Goal: Information Seeking & Learning: Learn about a topic

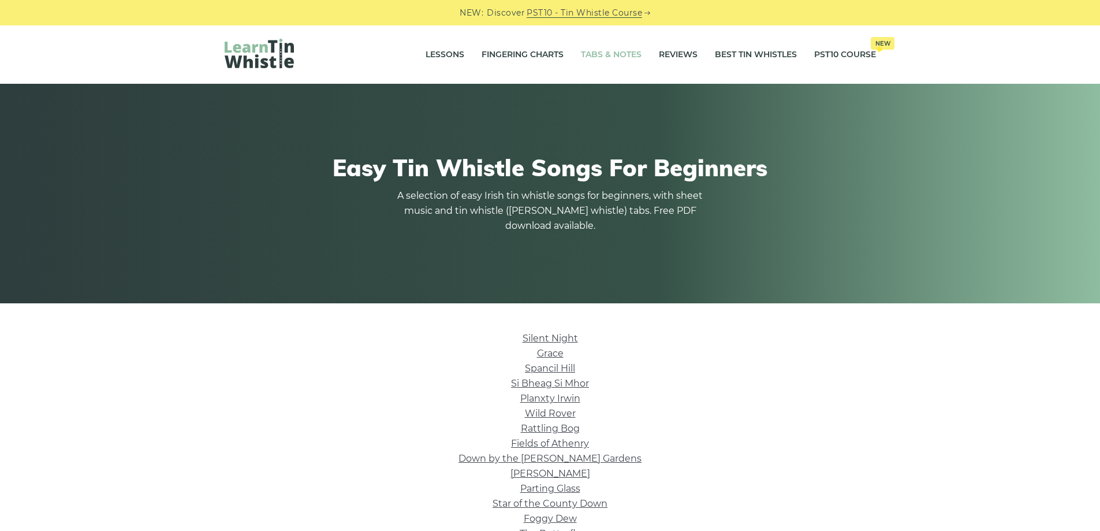
click at [619, 54] on link "Tabs & Notes" at bounding box center [611, 54] width 61 height 29
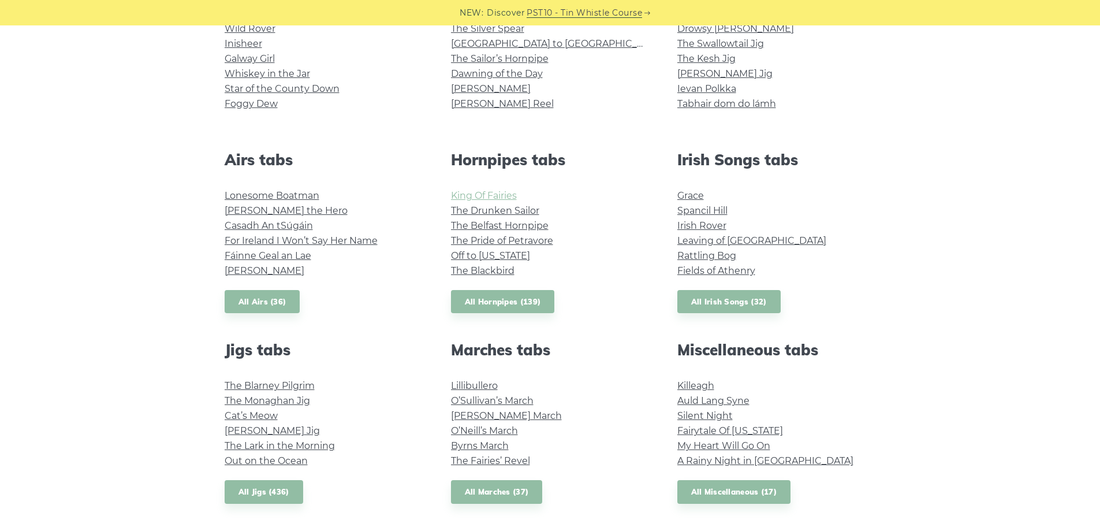
scroll to position [346, 0]
click at [722, 305] on link "All Irish Songs (32)" at bounding box center [728, 302] width 103 height 24
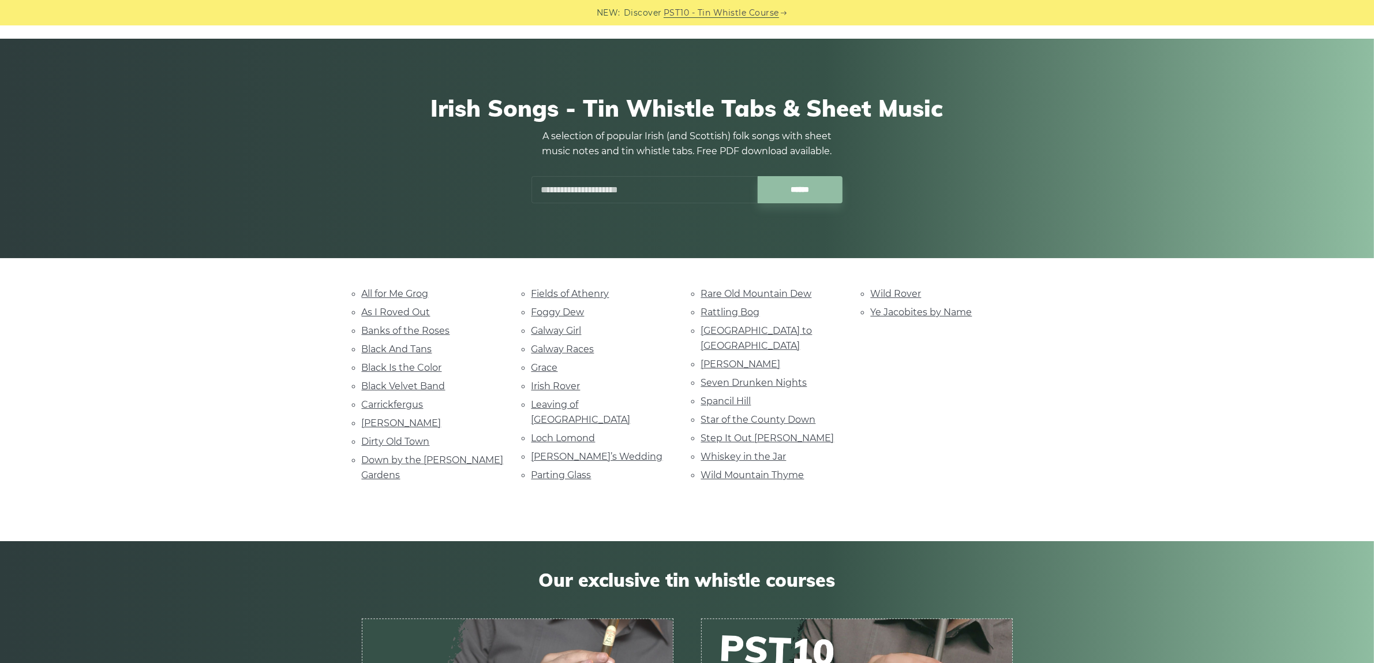
scroll to position [43, 0]
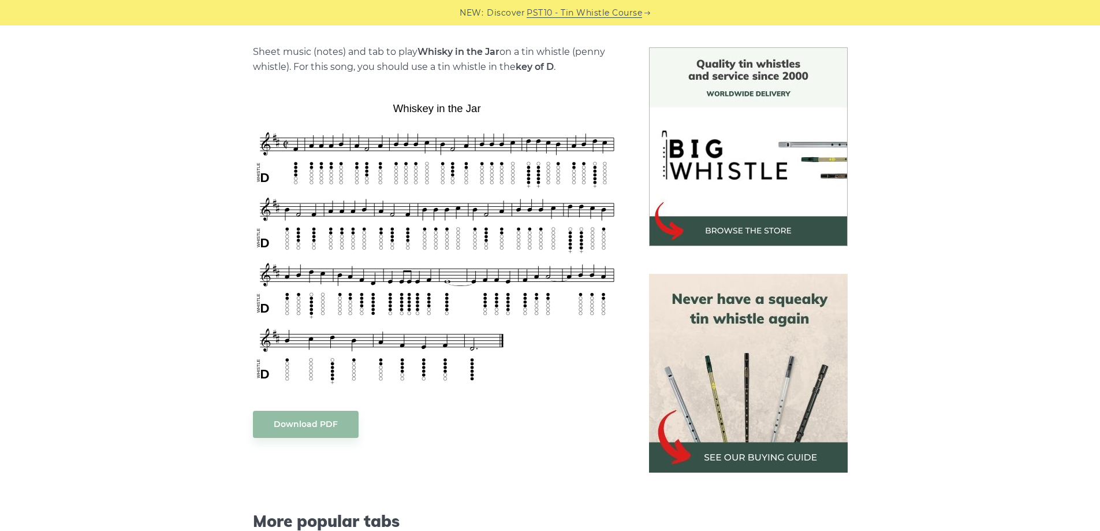
scroll to position [289, 0]
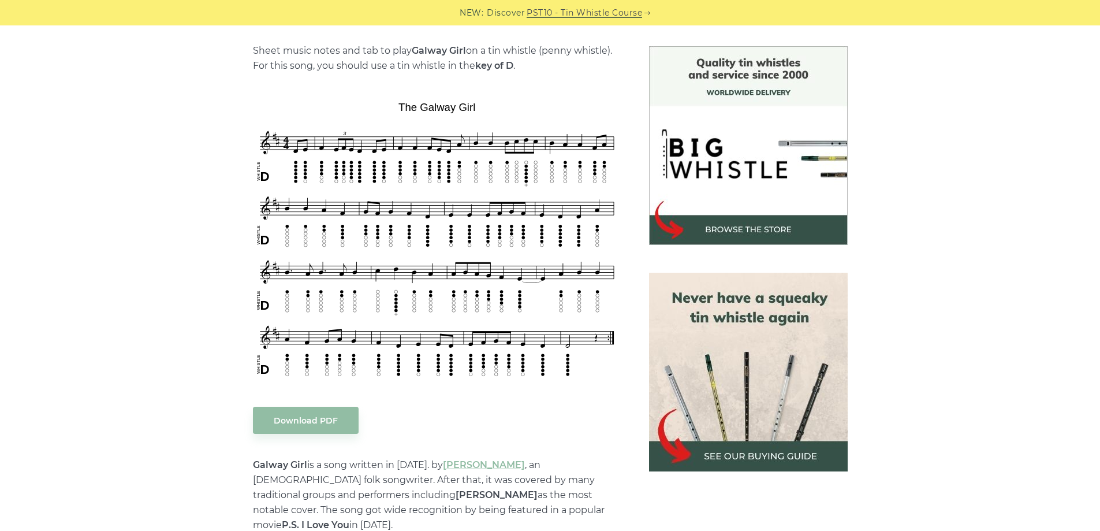
scroll to position [289, 0]
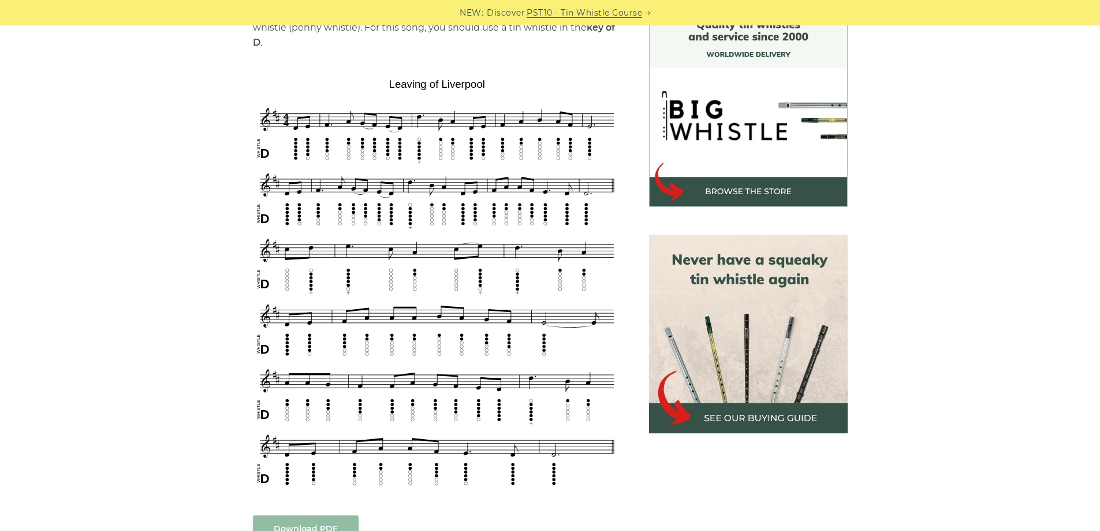
scroll to position [346, 0]
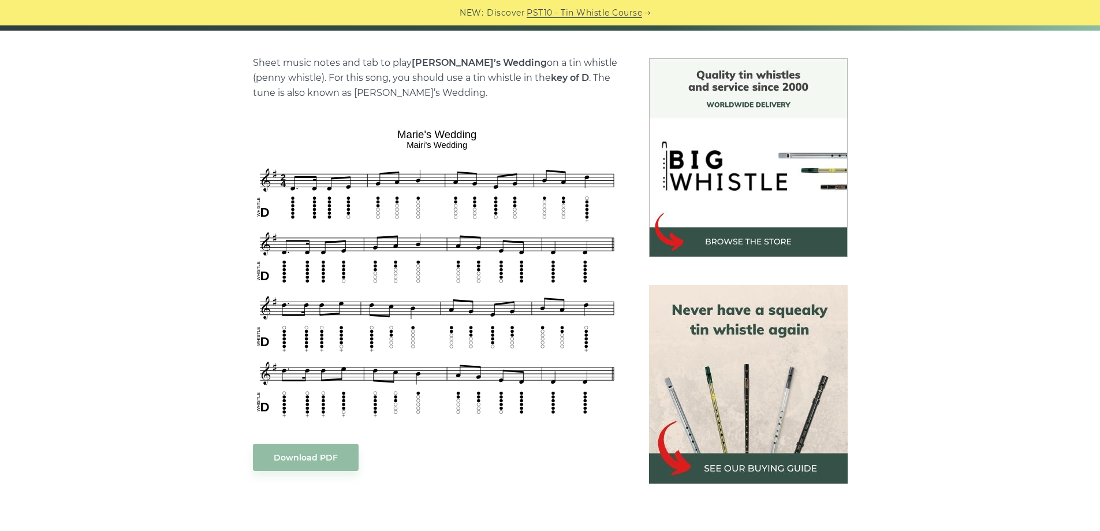
scroll to position [289, 0]
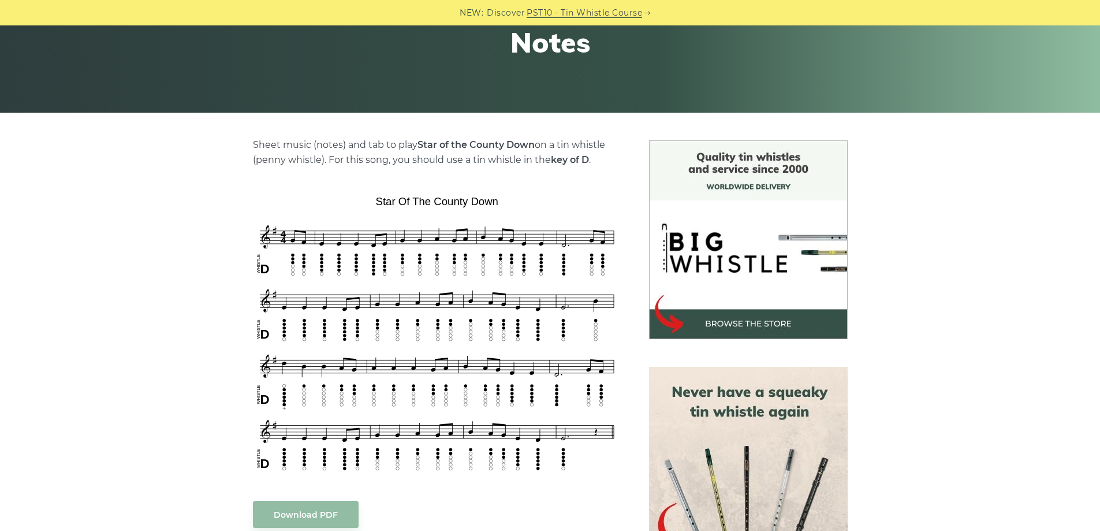
scroll to position [289, 0]
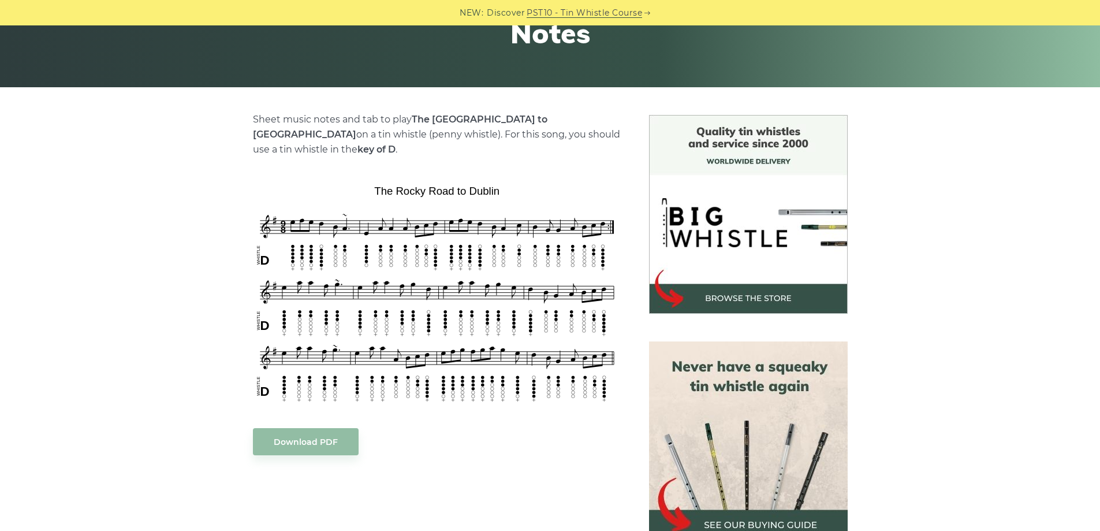
scroll to position [231, 0]
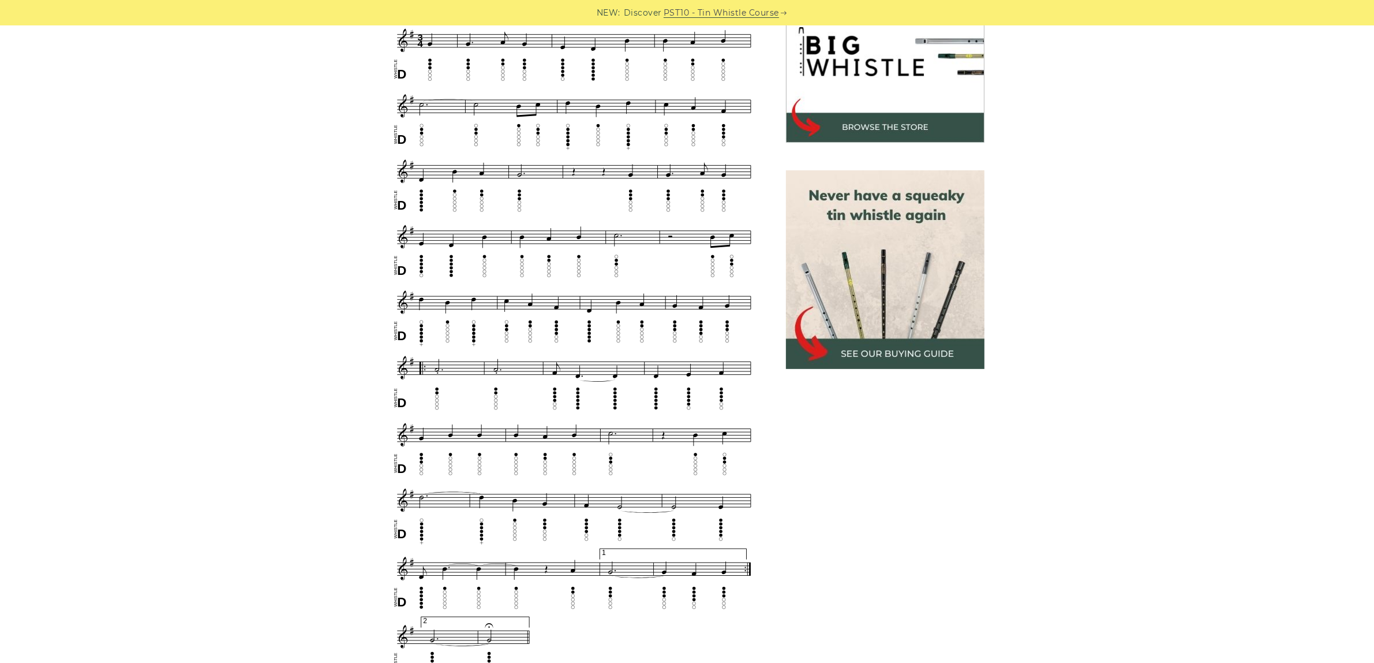
scroll to position [379, 0]
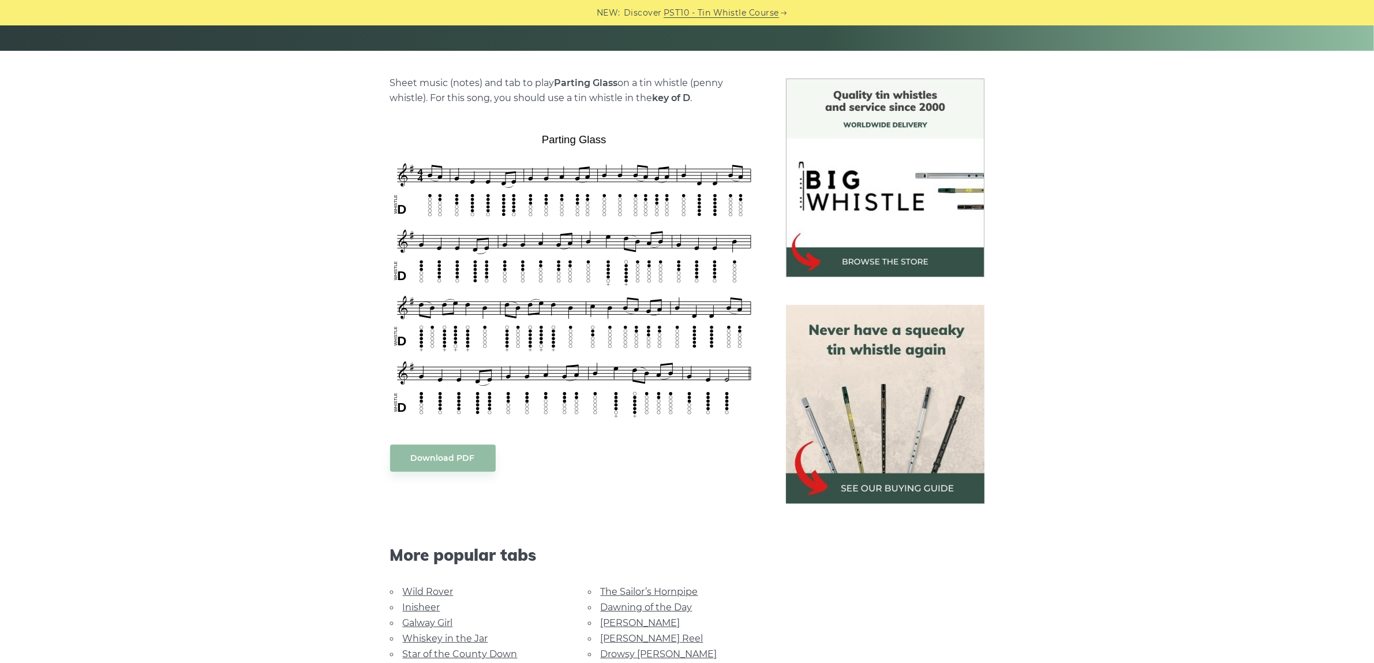
scroll to position [505, 0]
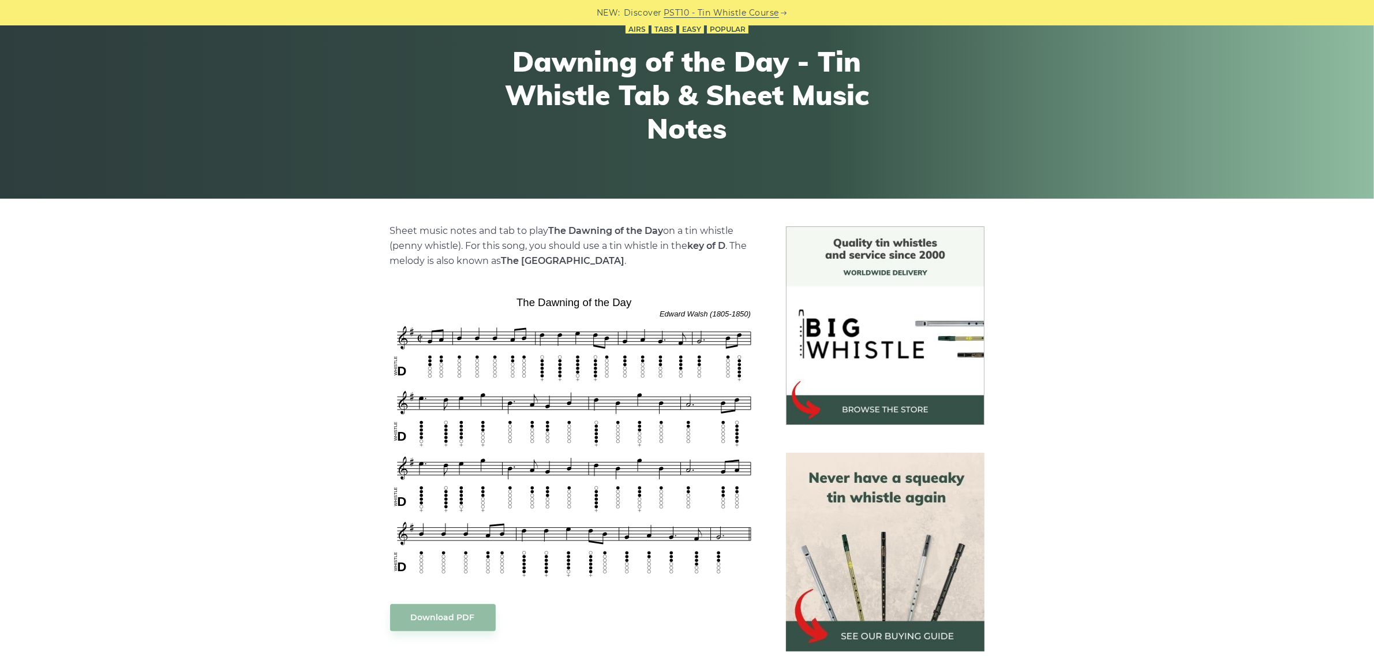
scroll to position [144, 0]
